Goal: Register for event/course

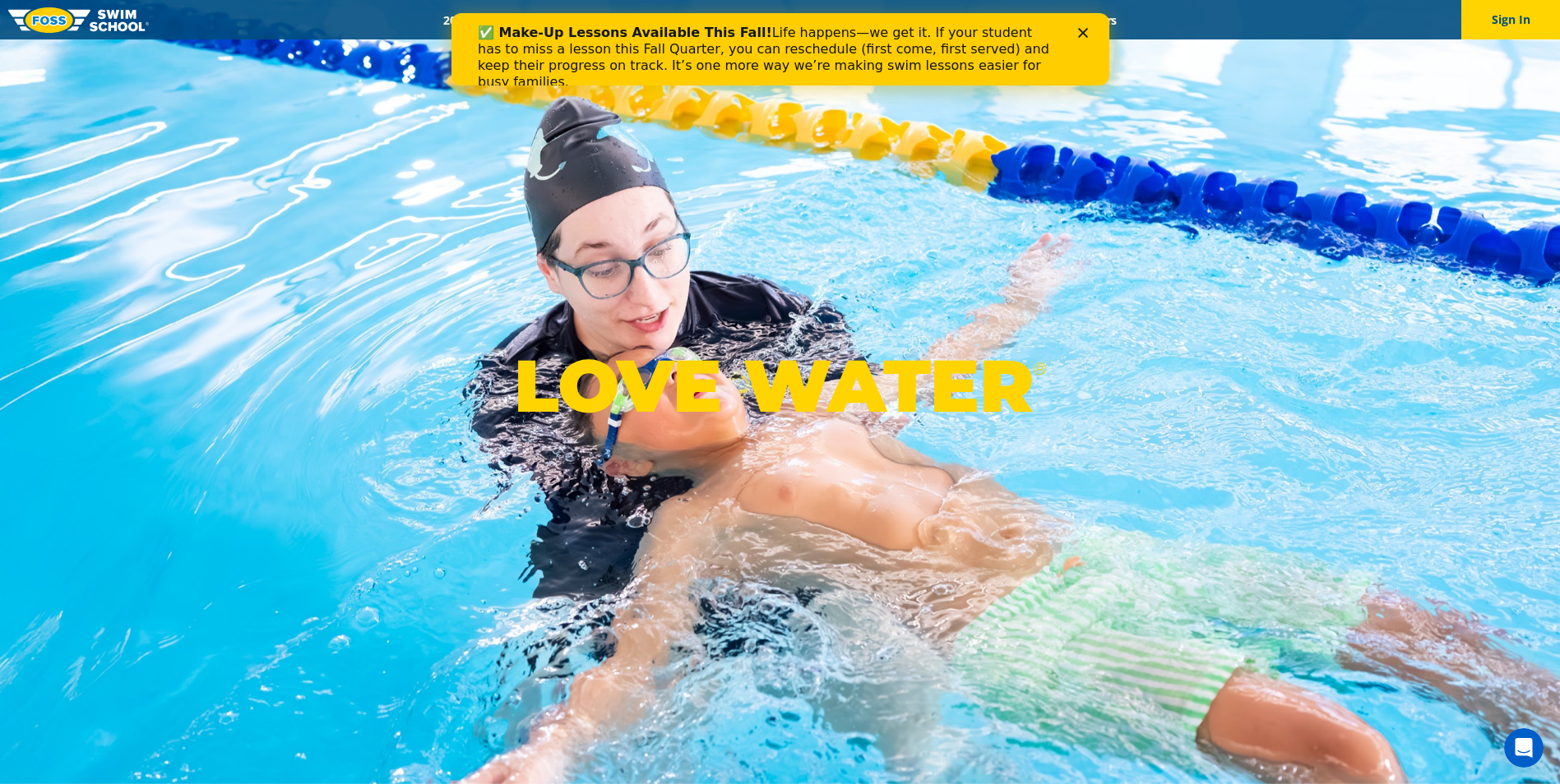
click at [1084, 32] on icon "Close" at bounding box center [1082, 32] width 10 height 10
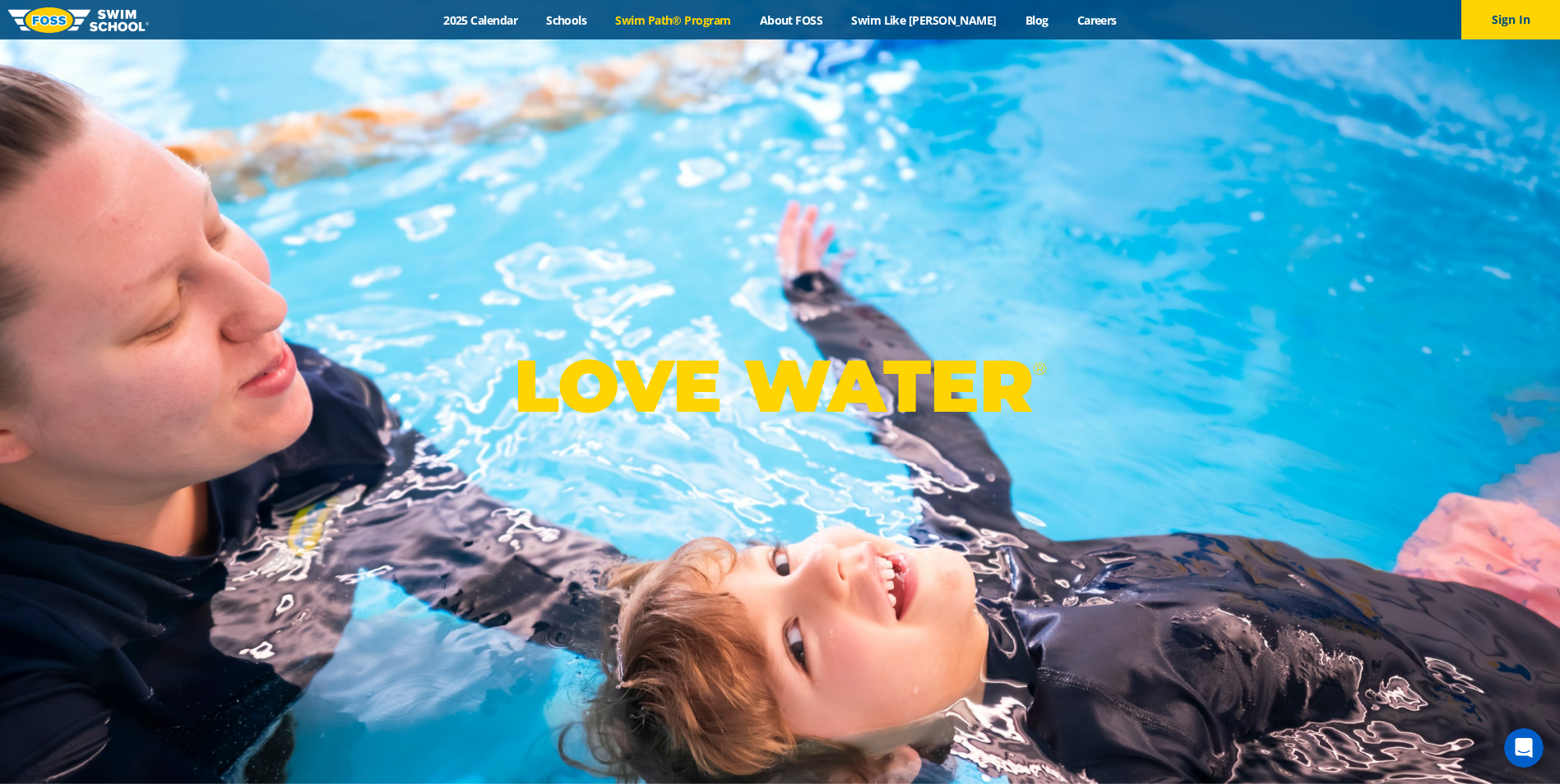
click at [691, 18] on link "Swim Path® Program" at bounding box center [673, 19] width 144 height 16
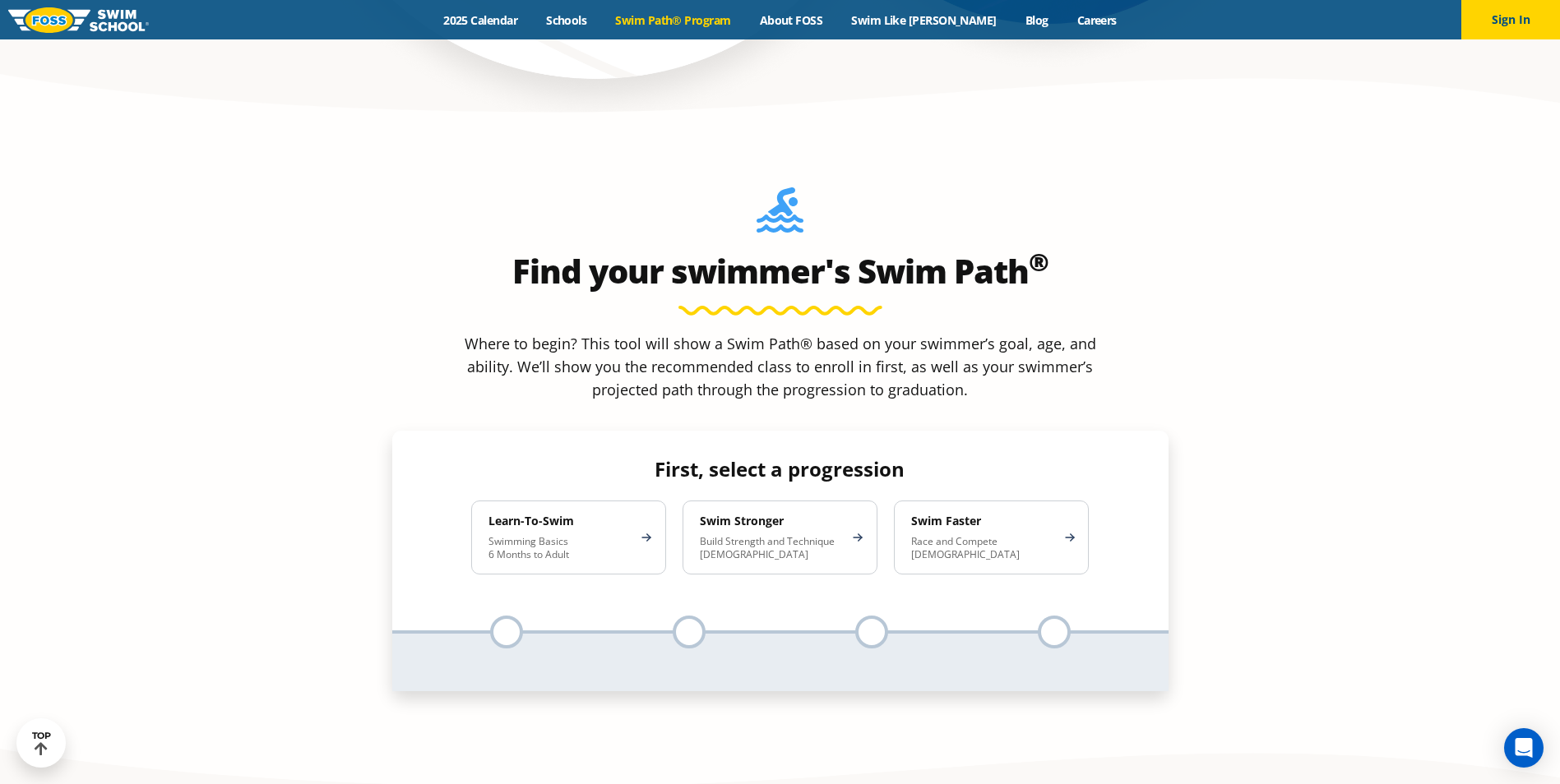
scroll to position [1480, 0]
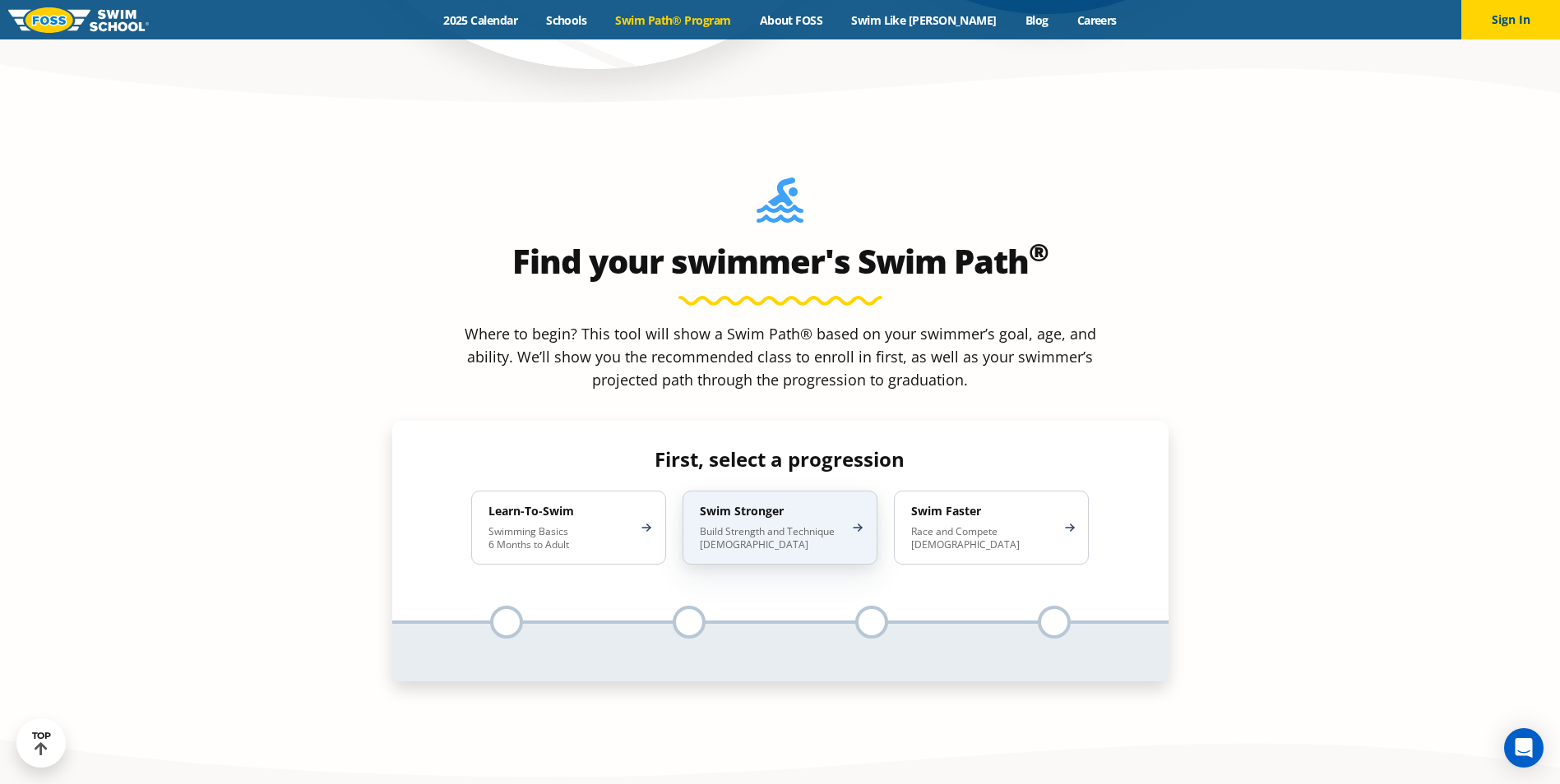
click at [808, 525] on p "Build Strength and Technique 5-13 Years Old" at bounding box center [771, 538] width 144 height 27
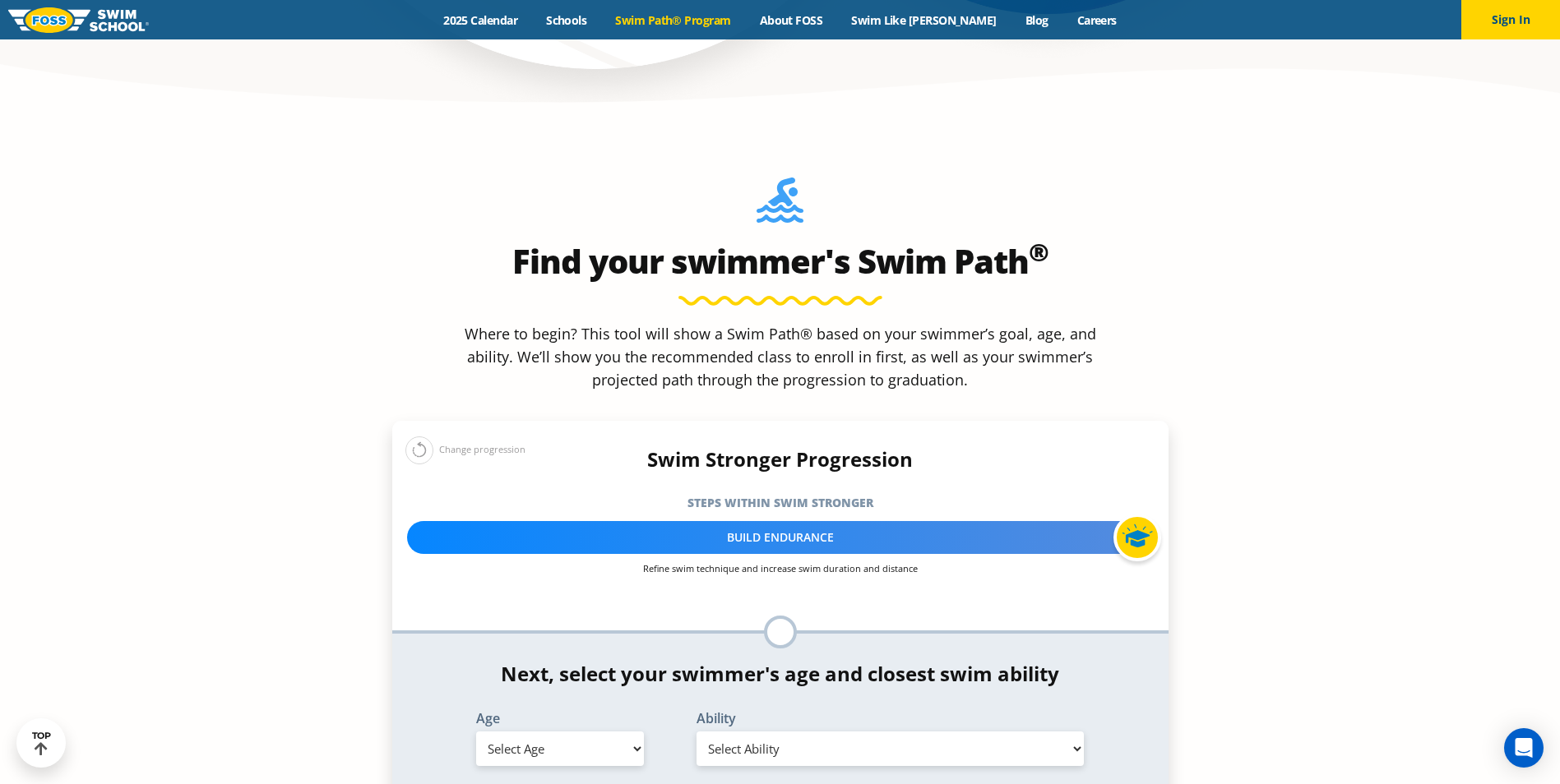
click at [628, 731] on select "Select Age 6 months - 1 year 1 year 2 years 3 years 4 years 5 years 6 years 7 y…" at bounding box center [560, 748] width 168 height 34
select select "7-years"
click at [476, 731] on select "Select Age 6 months - 1 year 1 year 2 years 3 years 4 years 5 years 6 years 7 y…" at bounding box center [560, 748] width 168 height 34
click at [838, 731] on select "Select Ability First in-water experience When in the water, reliant on a life j…" at bounding box center [890, 748] width 388 height 34
select select "7-years-uncomfortable-putting-face-in-the-water-andor-getting-water-on-ears-whi…"
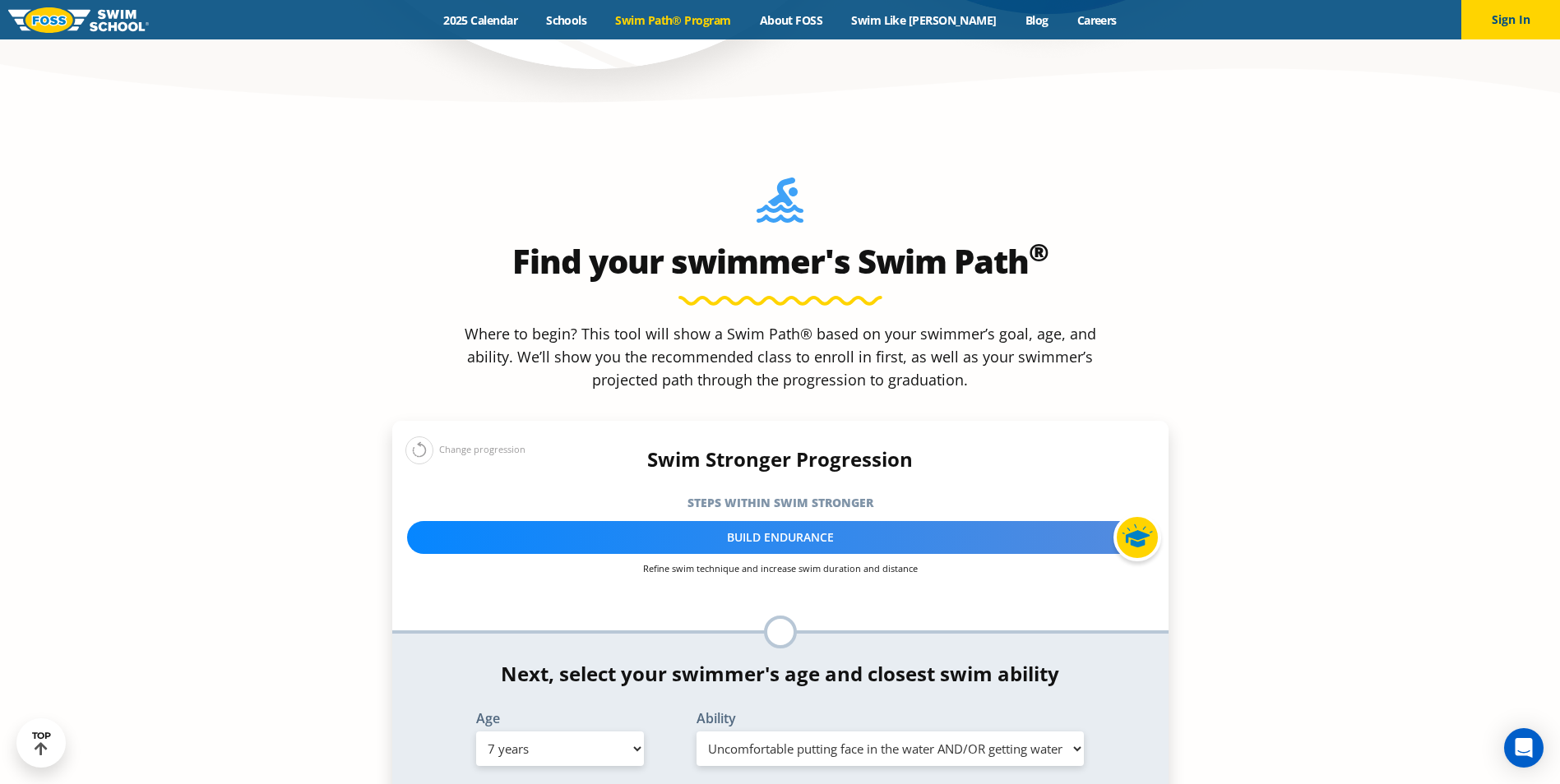
click at [697, 731] on select "Select Ability First in-water experience When in the water, reliant on a life j…" at bounding box center [890, 748] width 388 height 34
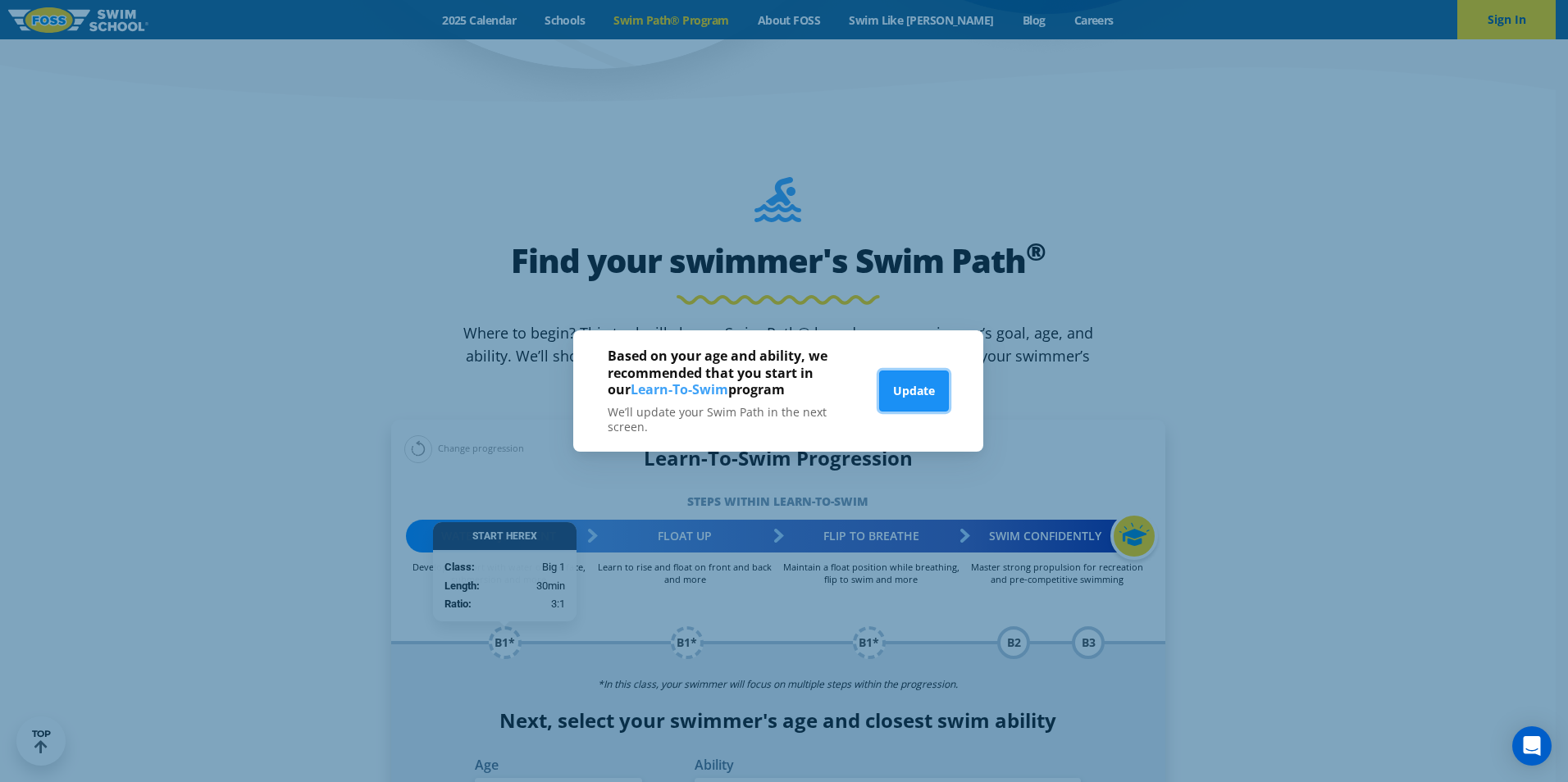
click at [904, 391] on button "Update" at bounding box center [915, 391] width 70 height 41
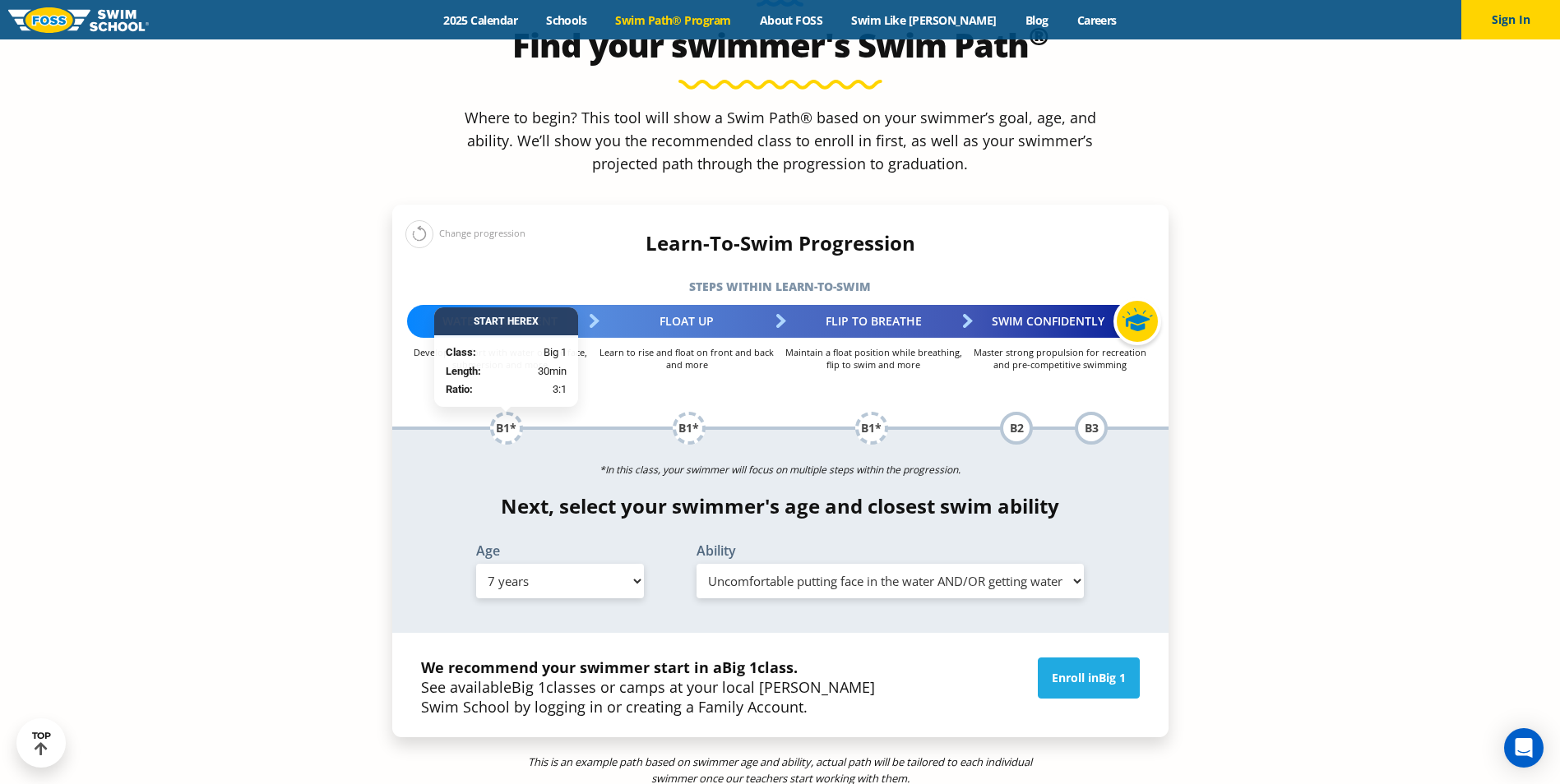
scroll to position [1726, 0]
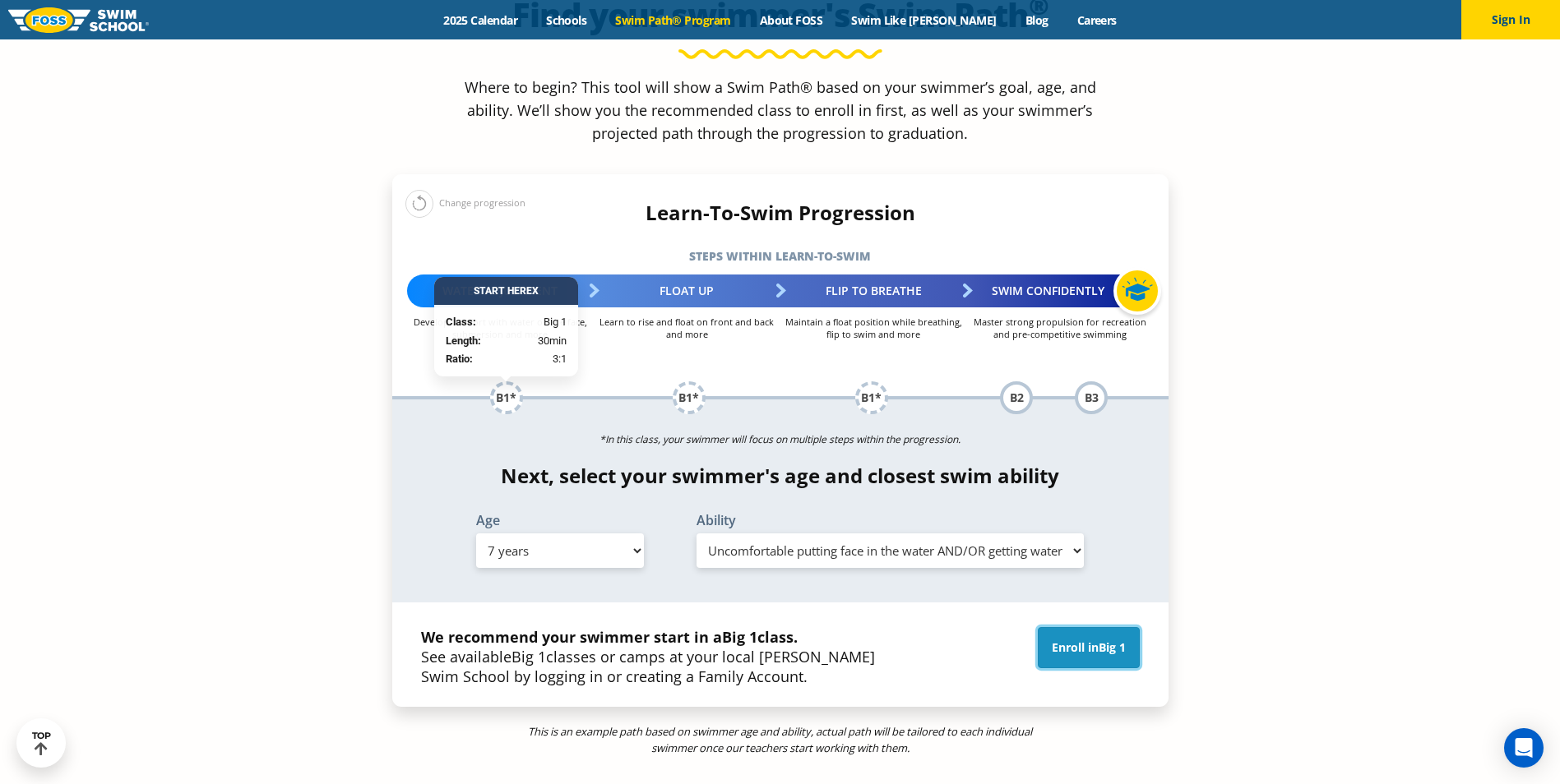
click at [1085, 627] on link "Enroll in Big 1" at bounding box center [1088, 648] width 102 height 41
